Goal: Navigation & Orientation: Find specific page/section

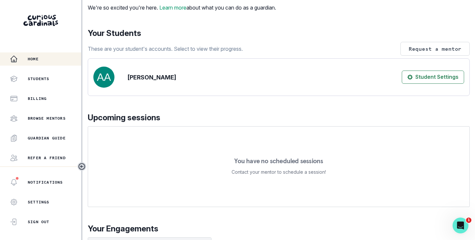
scroll to position [37, 0]
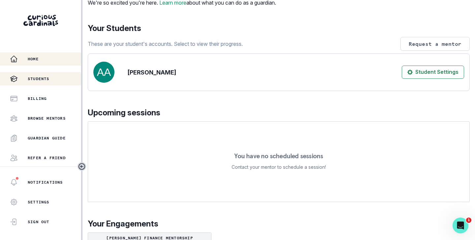
click at [46, 80] on p "Students" at bounding box center [39, 78] width 22 height 5
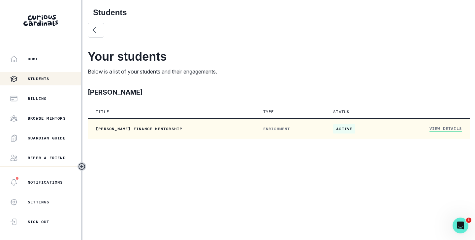
click at [446, 129] on link "View Details" at bounding box center [446, 129] width 32 height 6
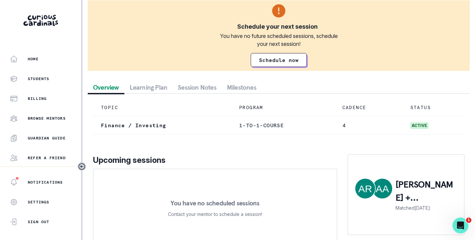
scroll to position [73, 0]
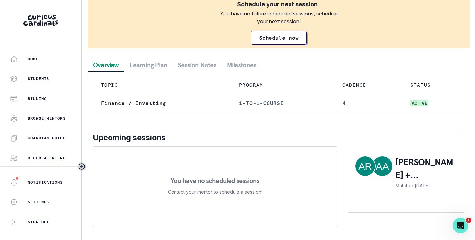
click at [201, 64] on button "Session Notes" at bounding box center [197, 65] width 49 height 12
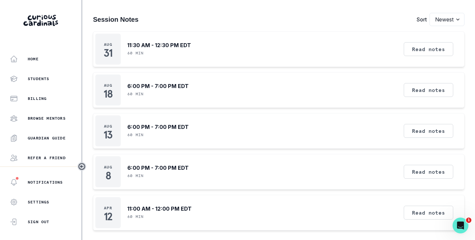
scroll to position [150, 0]
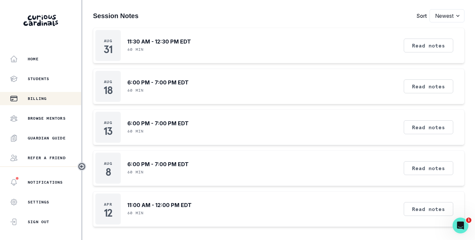
click at [45, 98] on p "Billing" at bounding box center [37, 98] width 19 height 5
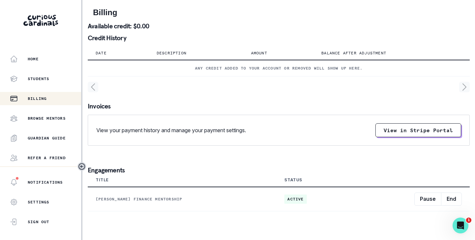
click at [183, 56] on th "Description" at bounding box center [196, 54] width 94 height 14
click at [265, 53] on p "Amount" at bounding box center [259, 52] width 16 height 5
click at [392, 133] on button "View in Stripe Portal" at bounding box center [419, 130] width 86 height 14
